Goal: Task Accomplishment & Management: Use online tool/utility

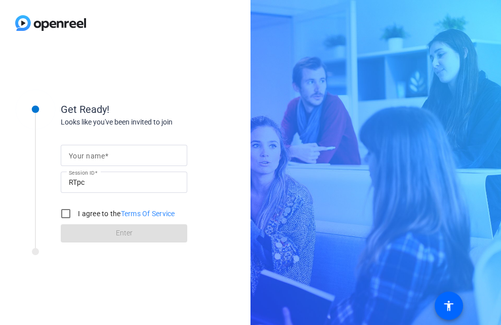
click at [92, 157] on mat-label "Your name" at bounding box center [87, 156] width 36 height 8
click at [92, 157] on input "Your name" at bounding box center [124, 155] width 110 height 12
type input "[PERSON_NAME]"
click at [64, 214] on input "I agree to the Terms Of Service" at bounding box center [66, 214] width 20 height 20
checkbox input "true"
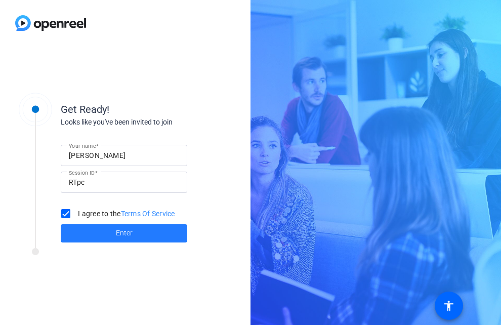
click at [119, 238] on span "Enter" at bounding box center [124, 233] width 17 height 11
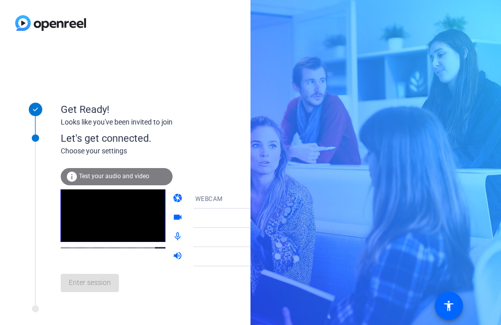
click at [94, 176] on span "Test your audio and video" at bounding box center [114, 176] width 70 height 7
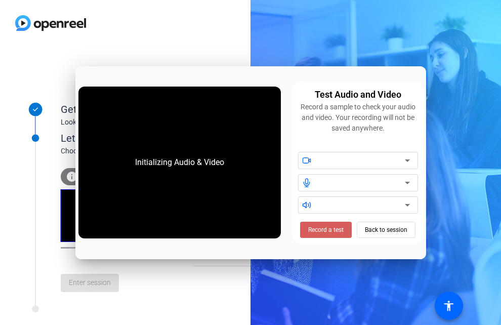
click at [327, 233] on span "Record a test" at bounding box center [325, 229] width 35 height 9
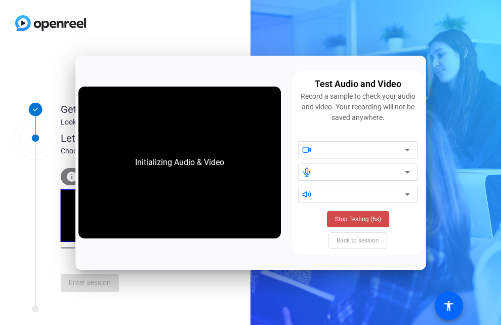
click at [346, 221] on span "Stop Testing (6s)" at bounding box center [358, 219] width 46 height 9
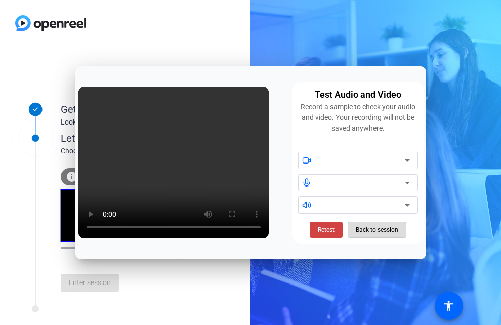
click at [367, 232] on span "Back to session" at bounding box center [377, 229] width 43 height 19
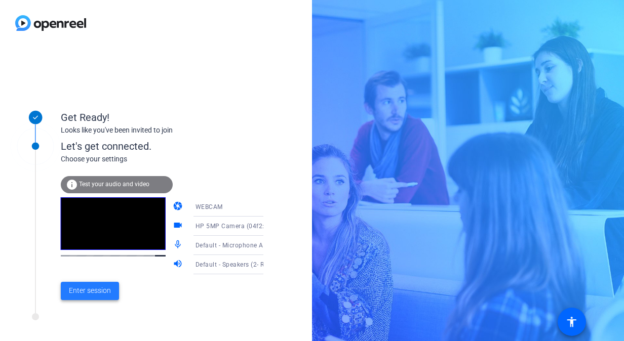
click at [75, 293] on span "Enter session" at bounding box center [90, 291] width 42 height 11
